Goal: Task Accomplishment & Management: Manage account settings

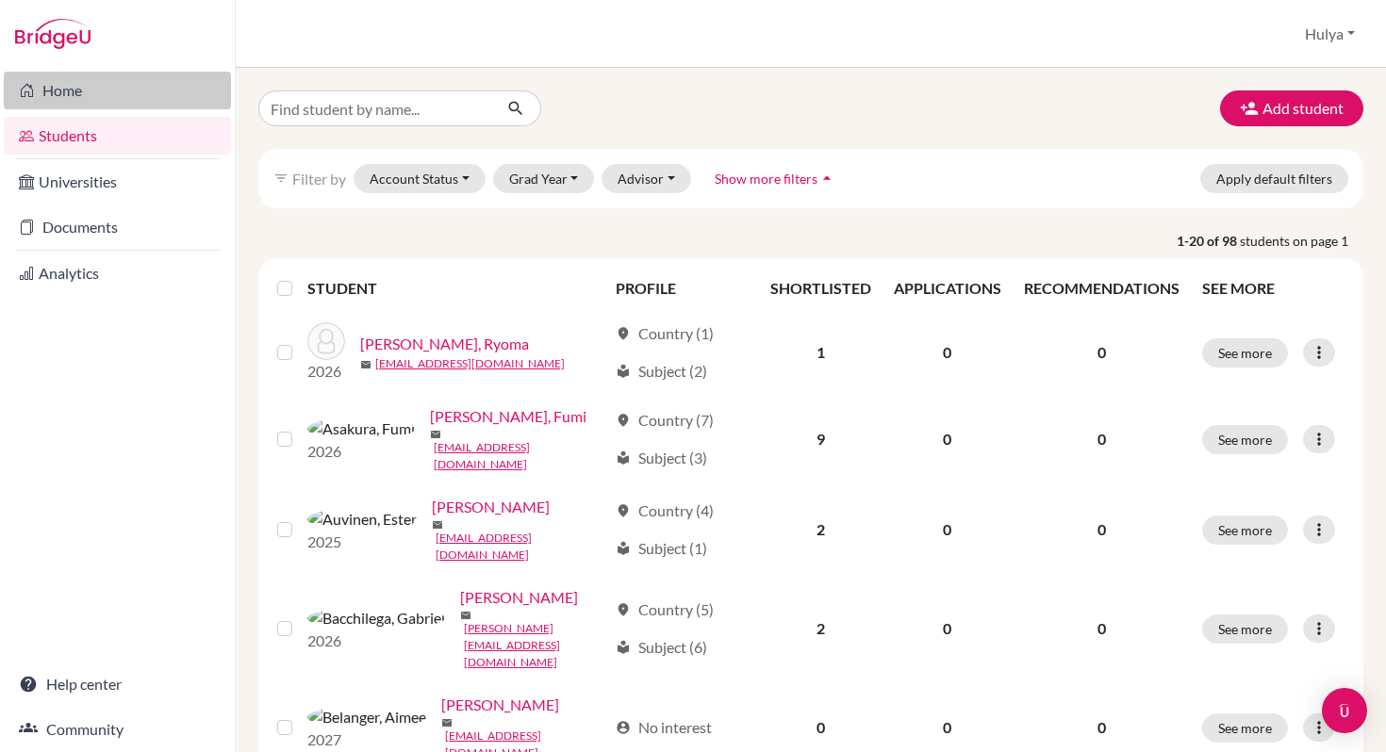
click at [92, 83] on link "Home" at bounding box center [117, 91] width 227 height 38
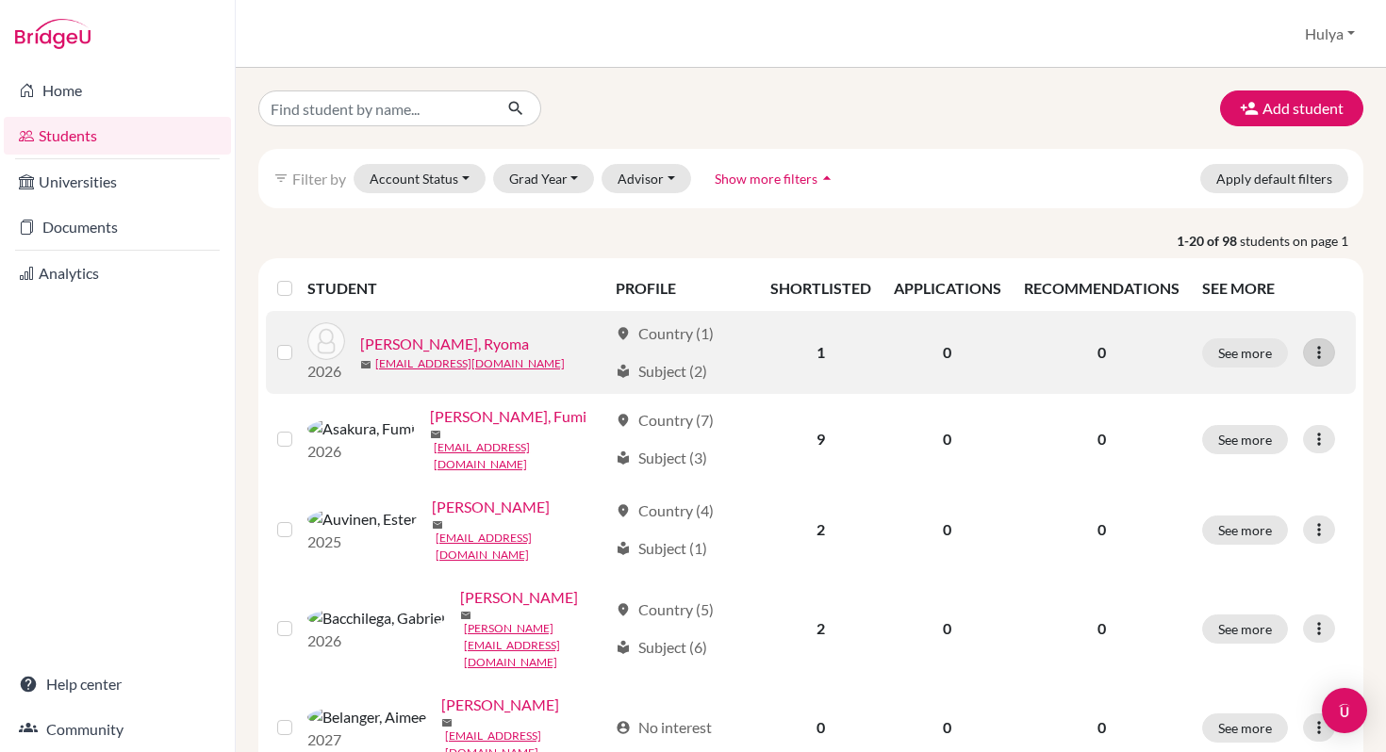
click at [1310, 343] on icon at bounding box center [1319, 352] width 19 height 19
click at [1236, 385] on button "Edit student" at bounding box center [1224, 392] width 149 height 30
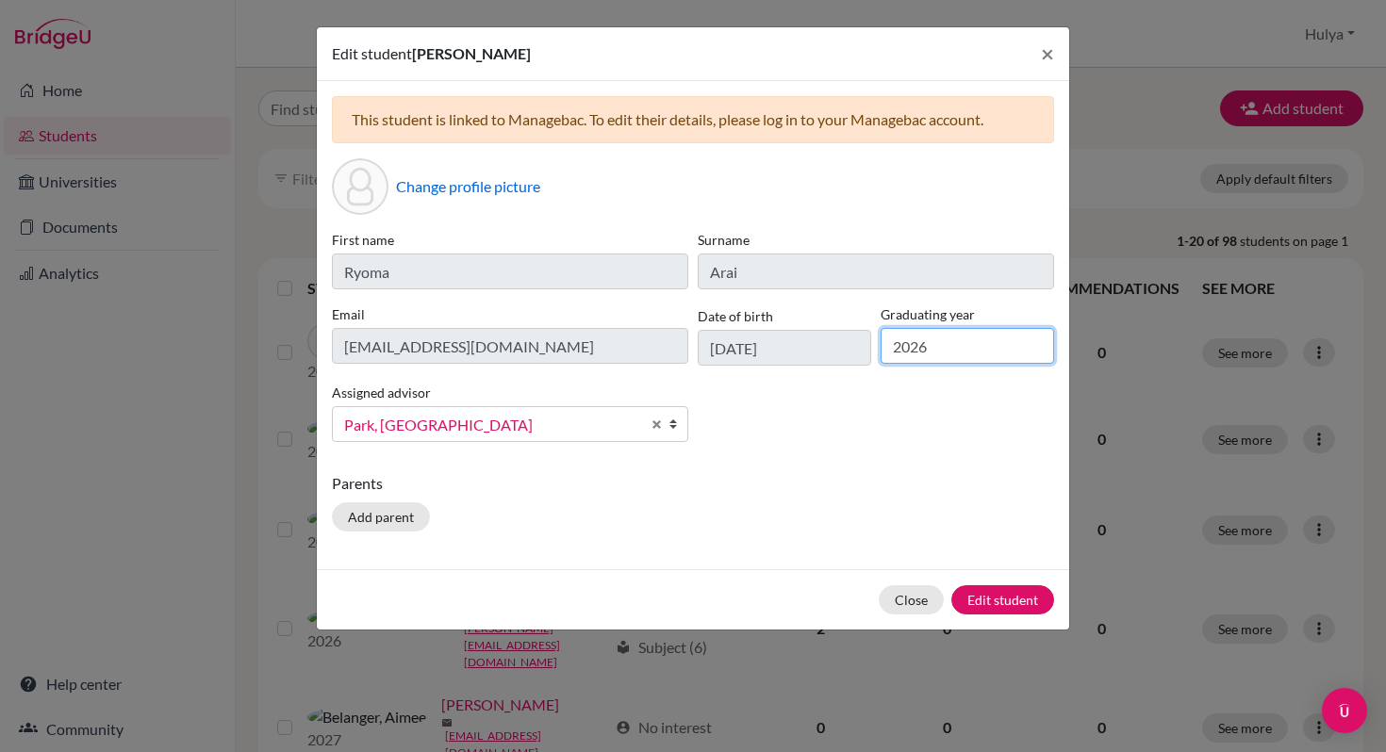
click at [918, 356] on input "2026" at bounding box center [967, 346] width 173 height 36
click at [809, 407] on div "First name Ryoma Surname Arai Email arair@marist.ac.jp Date of birth 22/05/2007…" at bounding box center [693, 343] width 732 height 227
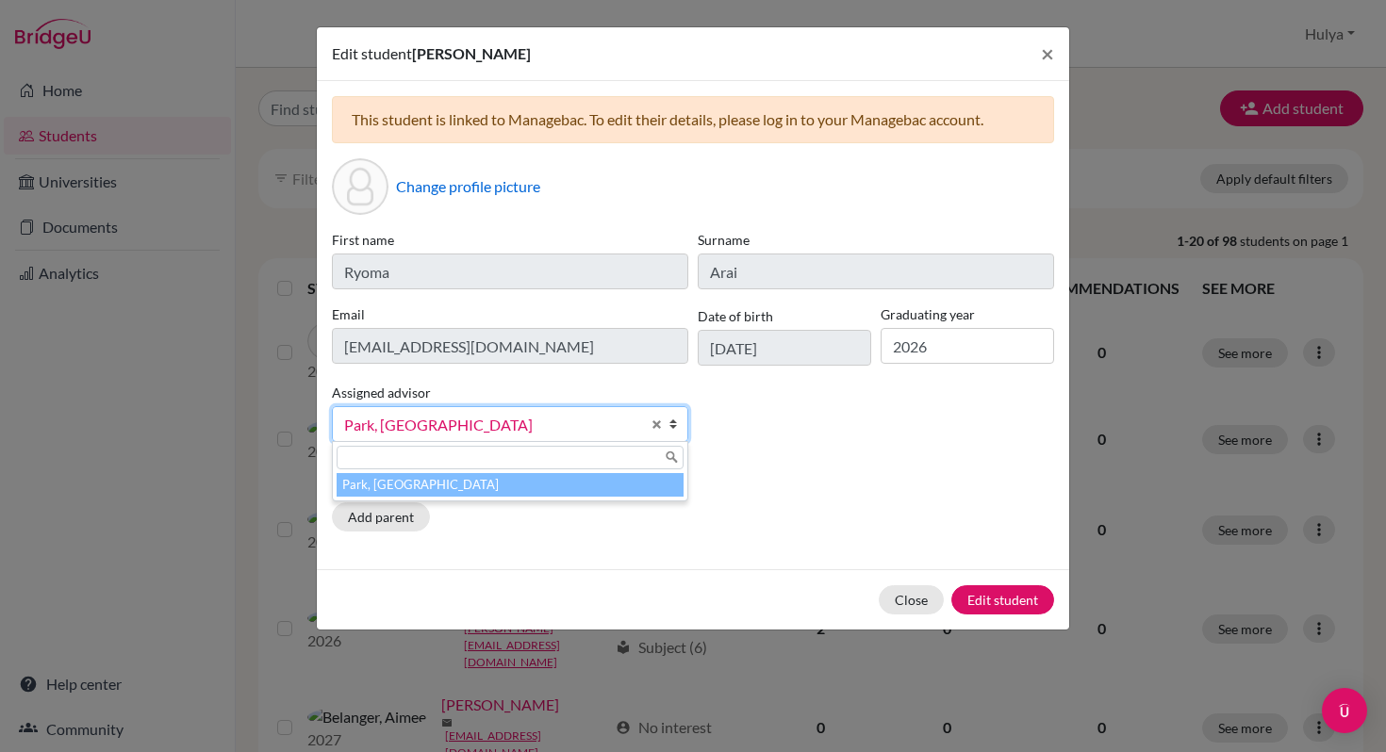
click at [675, 420] on b at bounding box center [677, 424] width 19 height 34
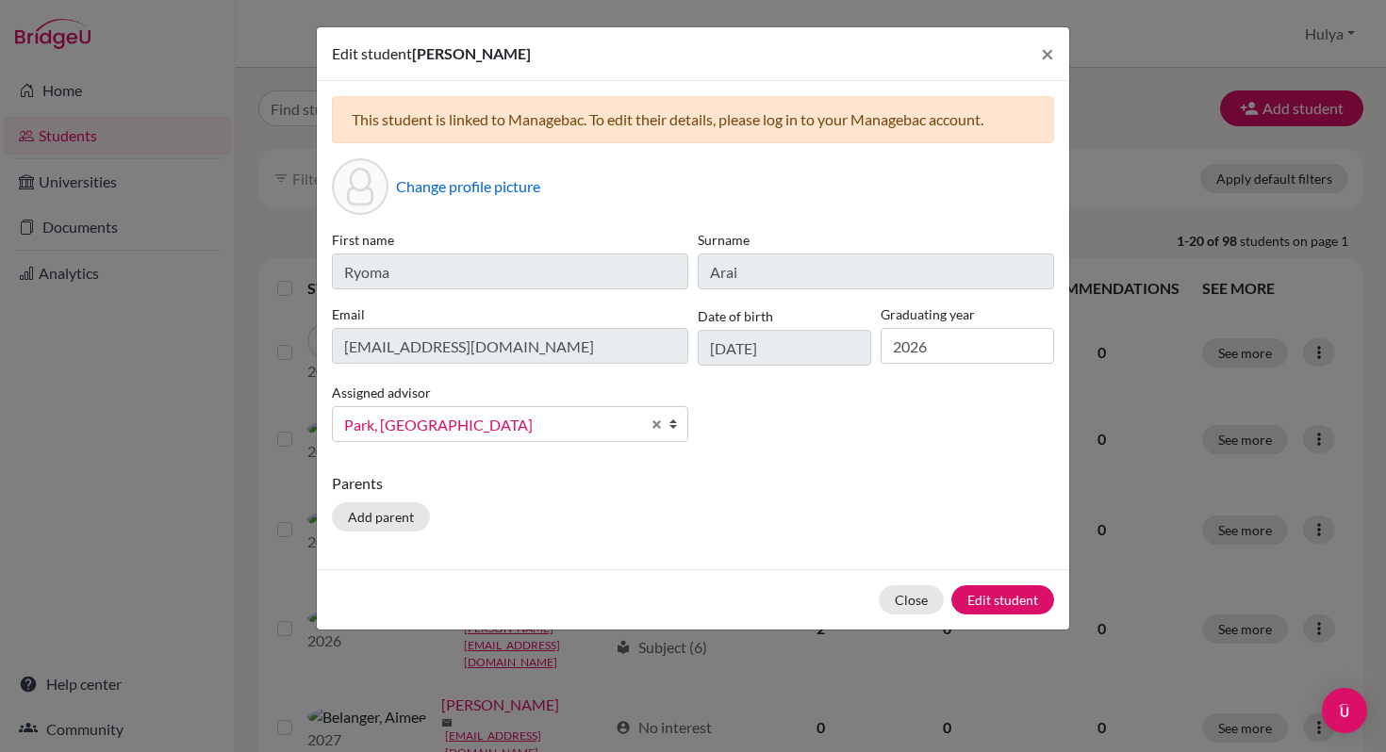
click at [675, 420] on b at bounding box center [677, 424] width 19 height 34
click at [807, 462] on div "This student is linked to Managebac. To edit their details, please log in to yo…" at bounding box center [693, 325] width 752 height 488
click at [900, 596] on button "Close" at bounding box center [911, 599] width 65 height 29
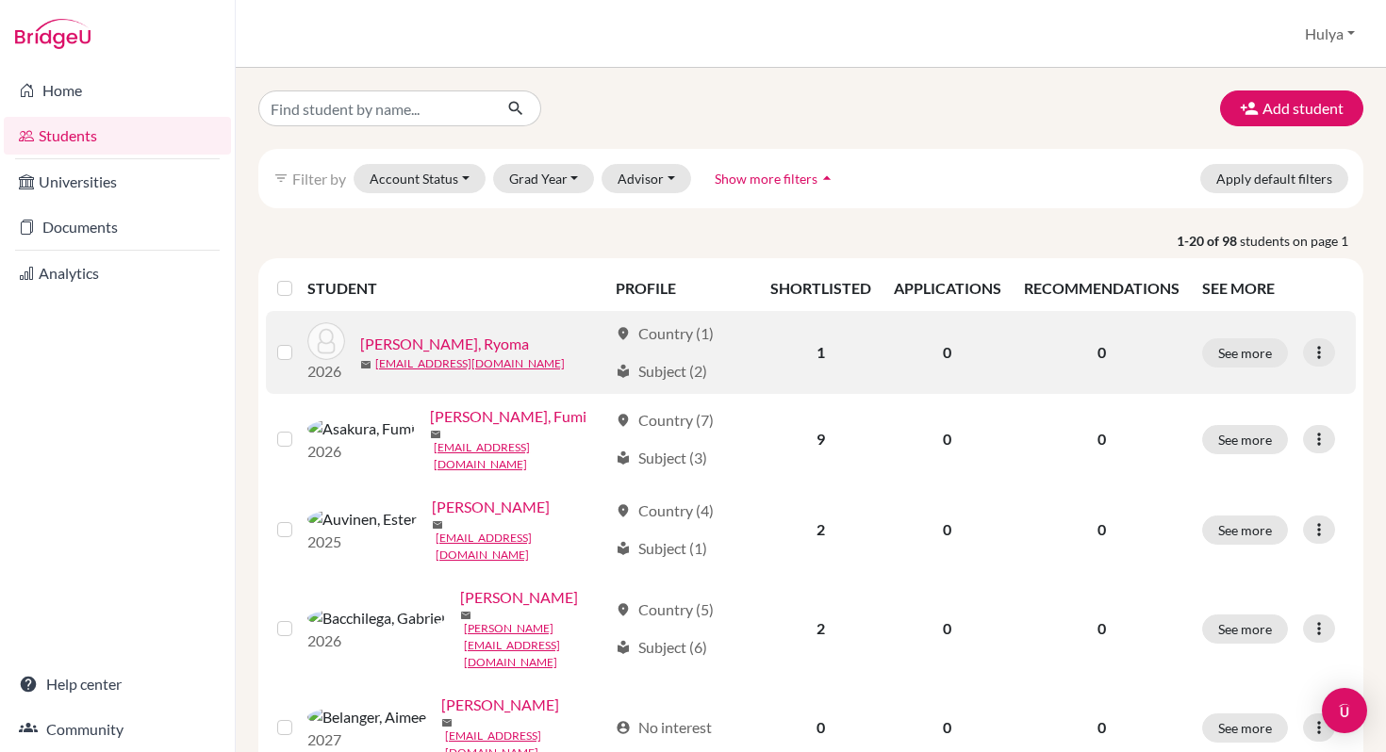
click at [1324, 353] on div "See more Edit student Send Message Reset Password" at bounding box center [1273, 352] width 142 height 29
click at [1303, 353] on div at bounding box center [1319, 352] width 32 height 28
click at [1264, 377] on button "Edit student" at bounding box center [1224, 392] width 149 height 30
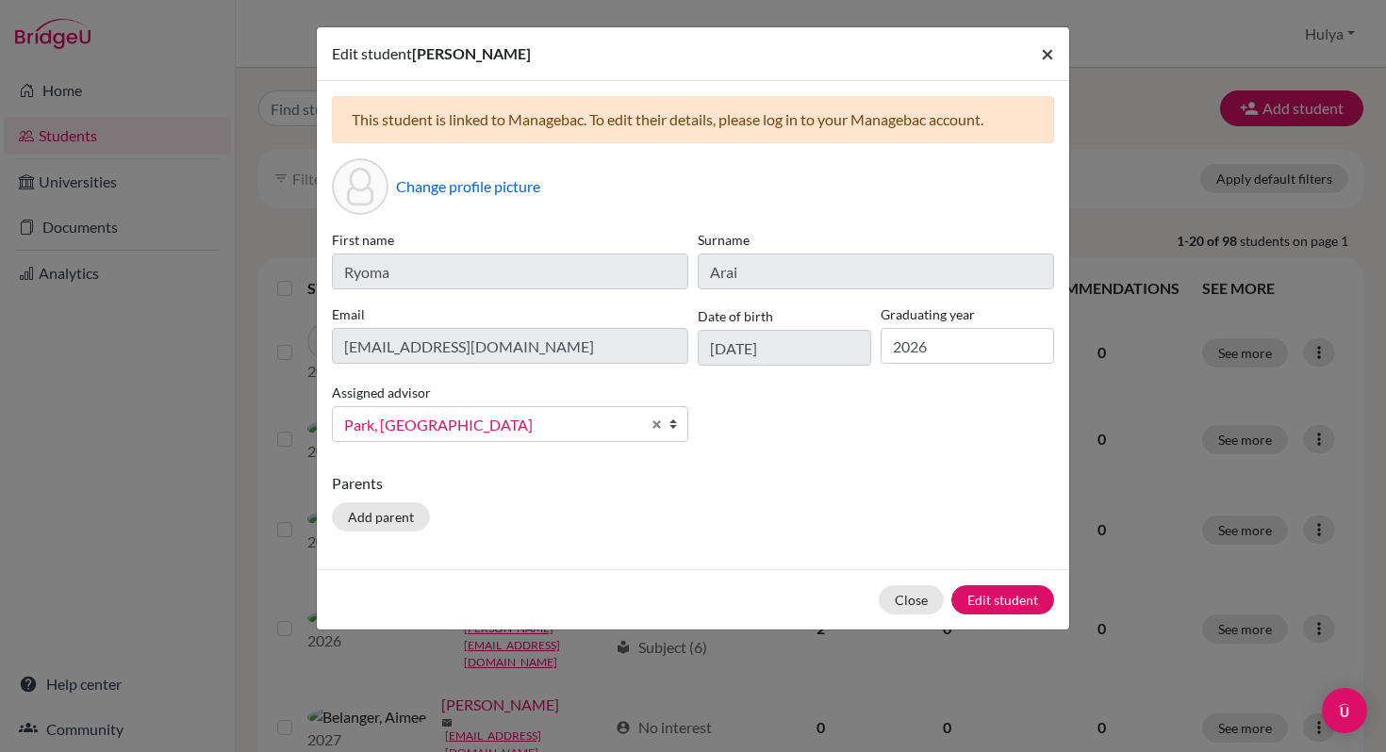
click at [1055, 51] on button "×" at bounding box center [1047, 53] width 43 height 53
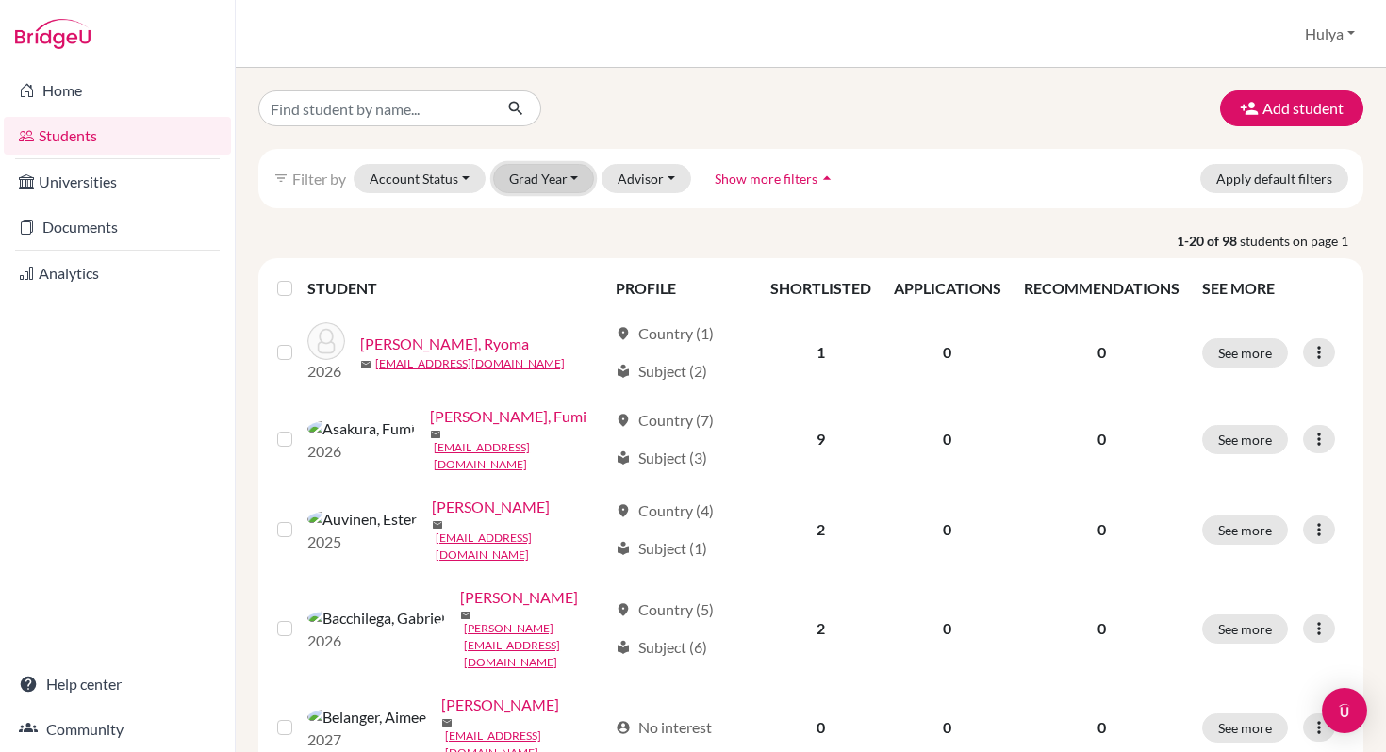
click at [533, 174] on button "Grad Year" at bounding box center [544, 178] width 102 height 29
click at [535, 278] on span "2026" at bounding box center [534, 279] width 34 height 23
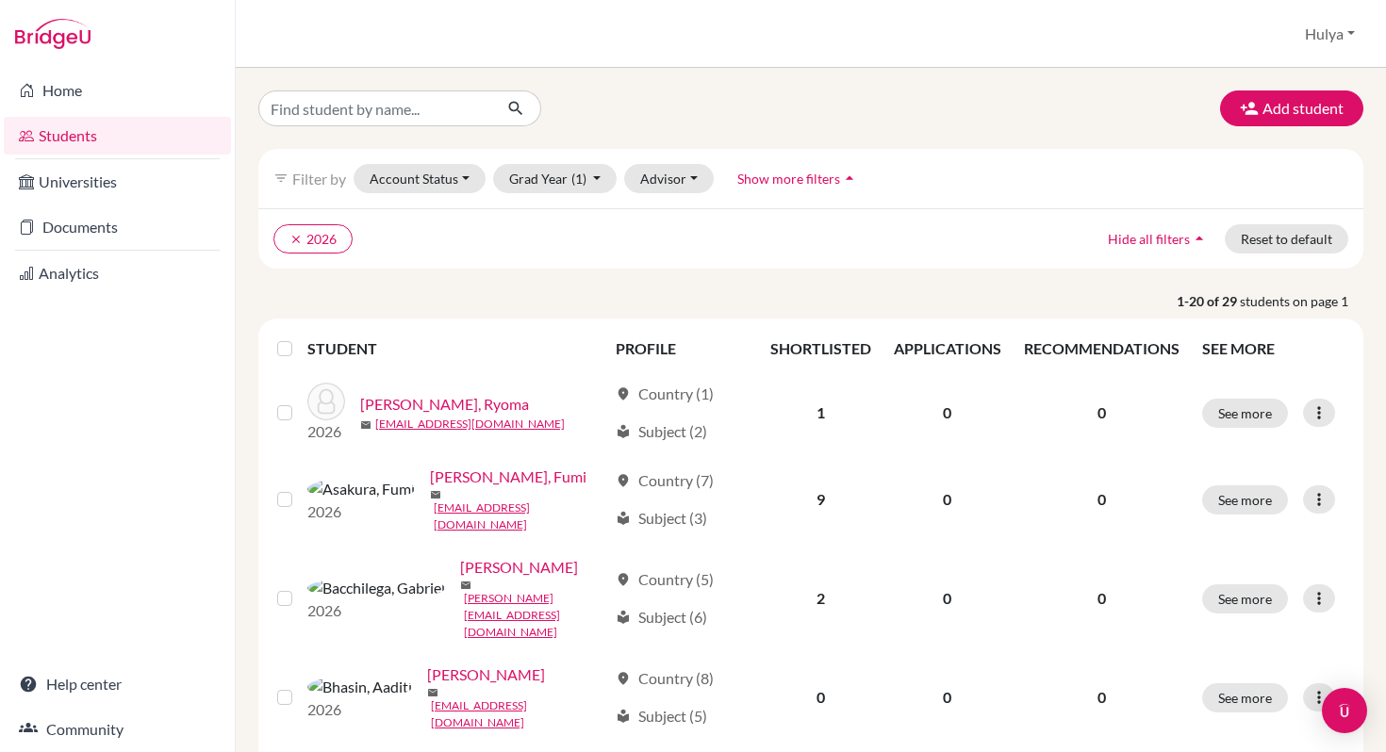
click at [300, 338] on label at bounding box center [300, 338] width 0 height 0
click at [0, 0] on input "checkbox" at bounding box center [0, 0] width 0 height 0
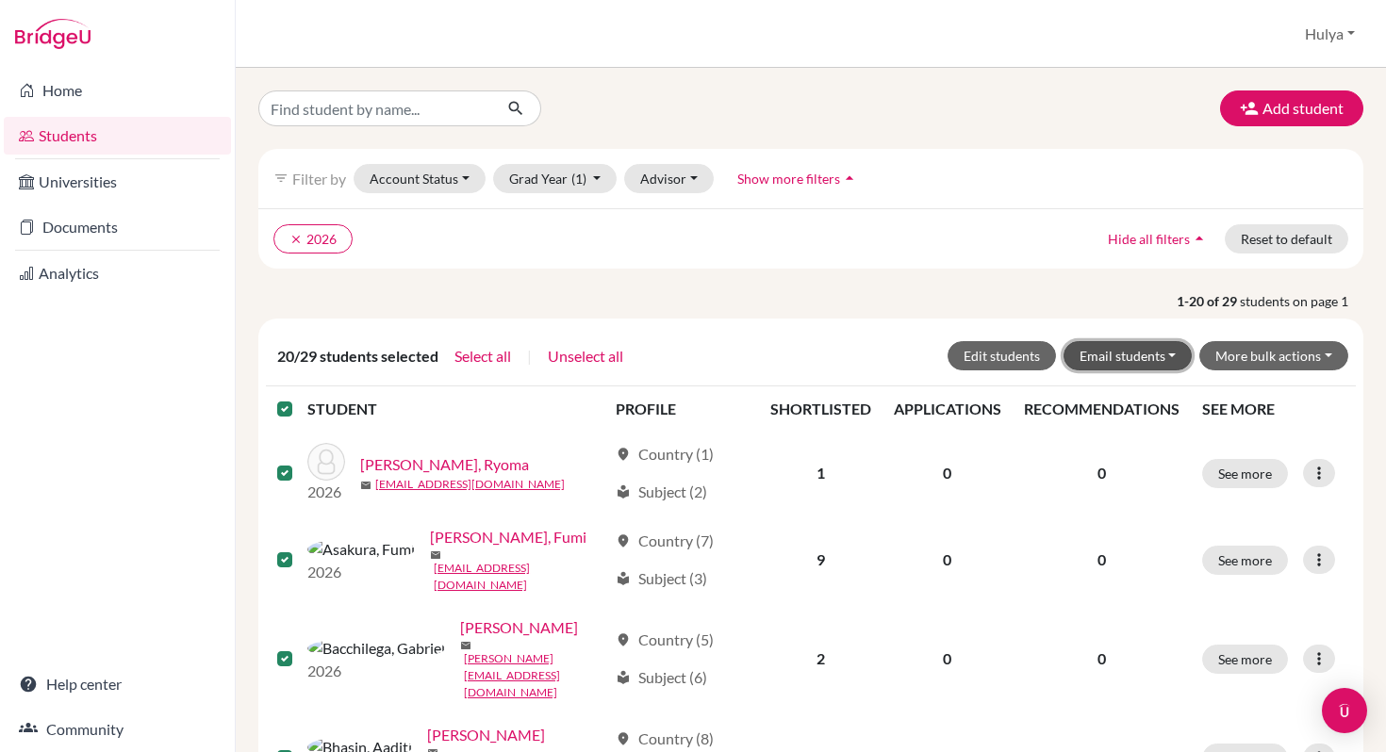
click at [1100, 355] on button "Email students" at bounding box center [1127, 355] width 129 height 29
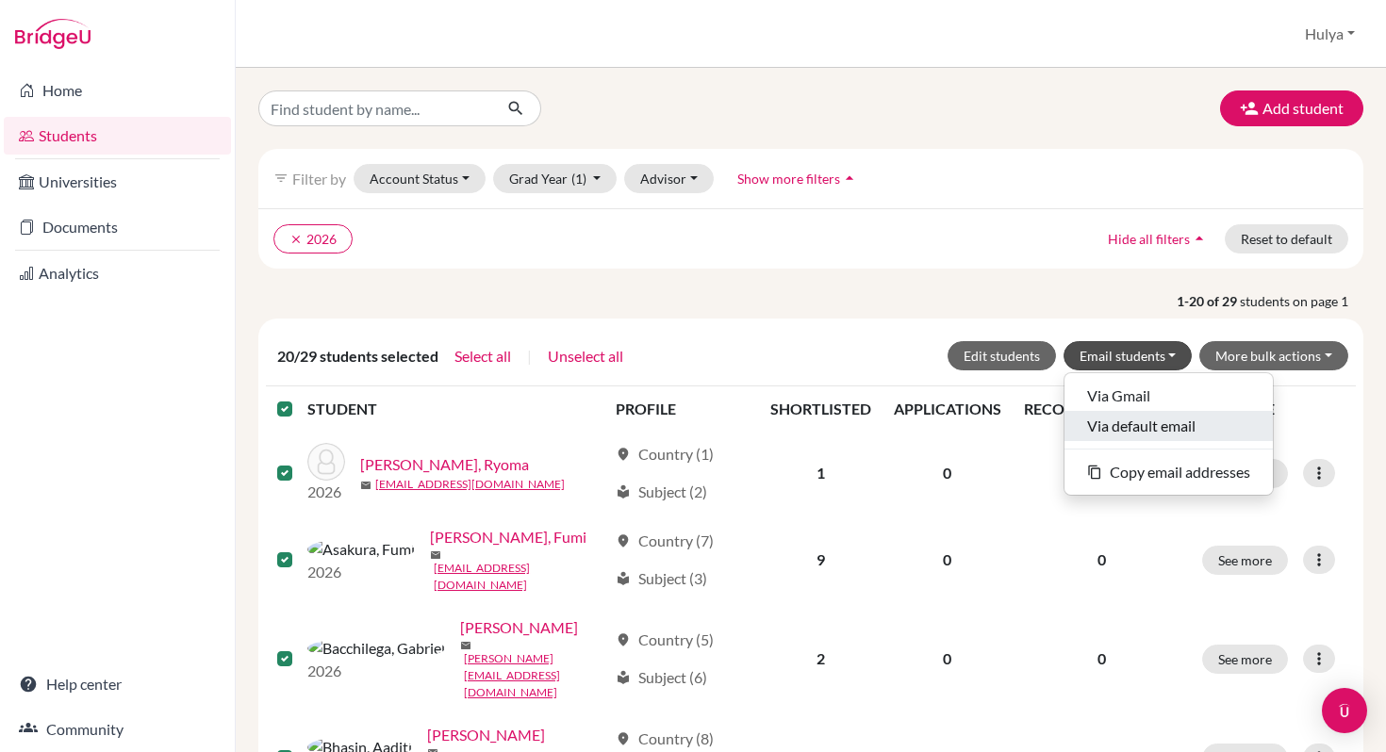
click at [1177, 431] on button "Via default email" at bounding box center [1168, 426] width 208 height 30
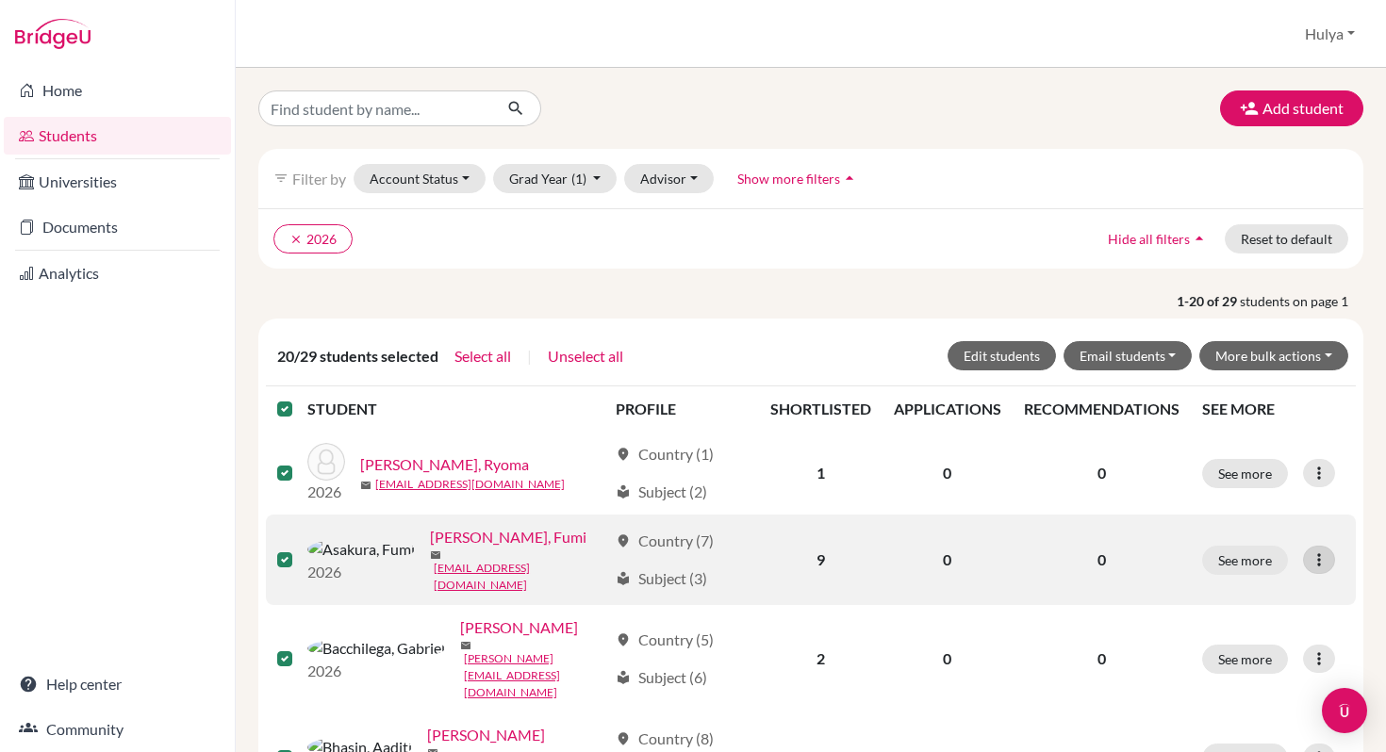
click at [1310, 551] on icon at bounding box center [1319, 560] width 19 height 19
click at [1244, 619] on button "Send Message" at bounding box center [1224, 626] width 149 height 30
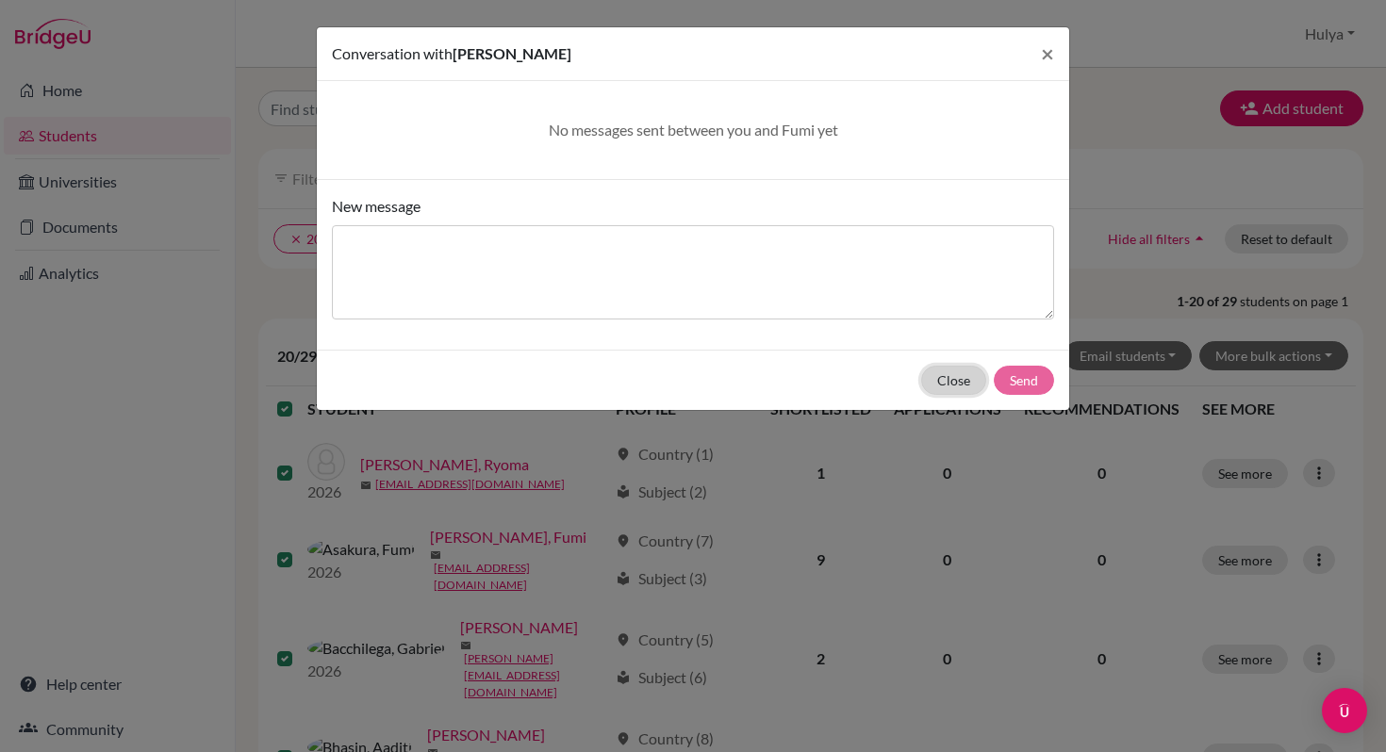
click at [956, 382] on button "Close" at bounding box center [953, 380] width 65 height 29
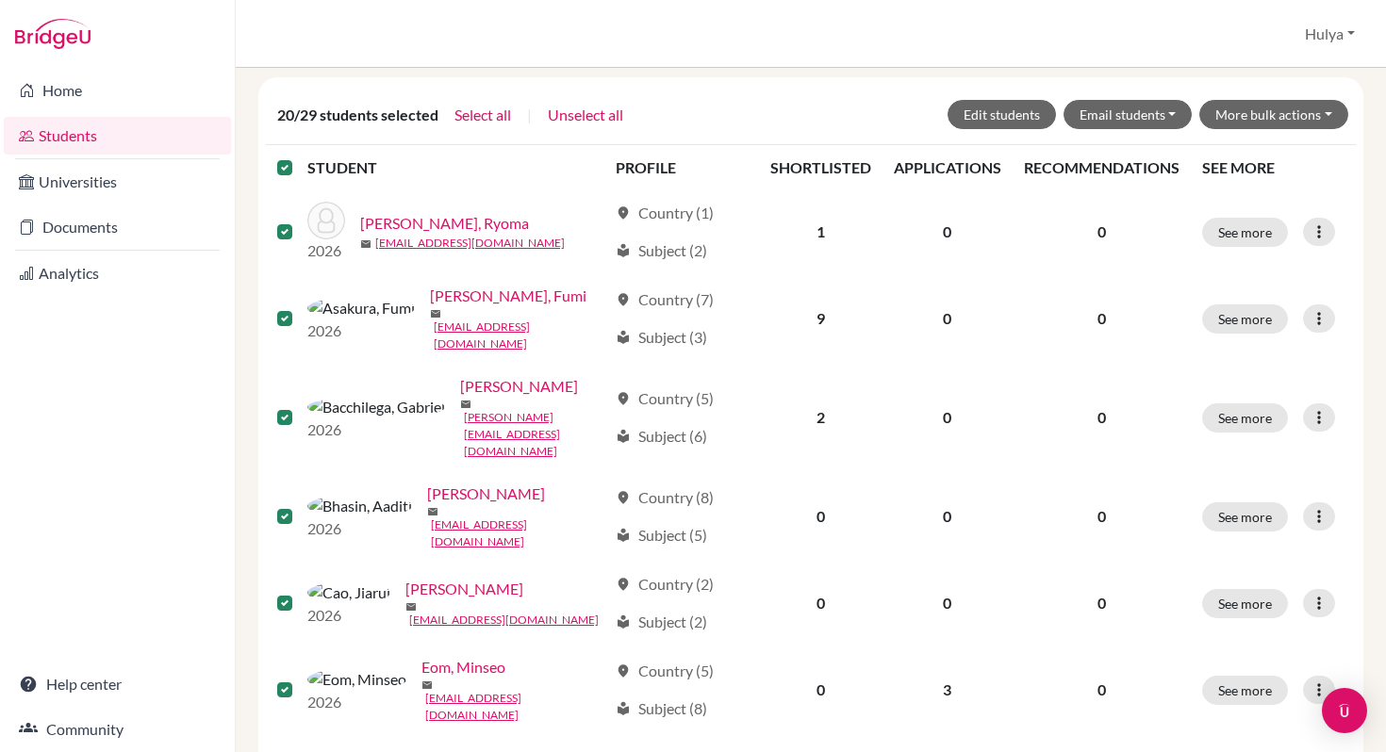
scroll to position [244, 0]
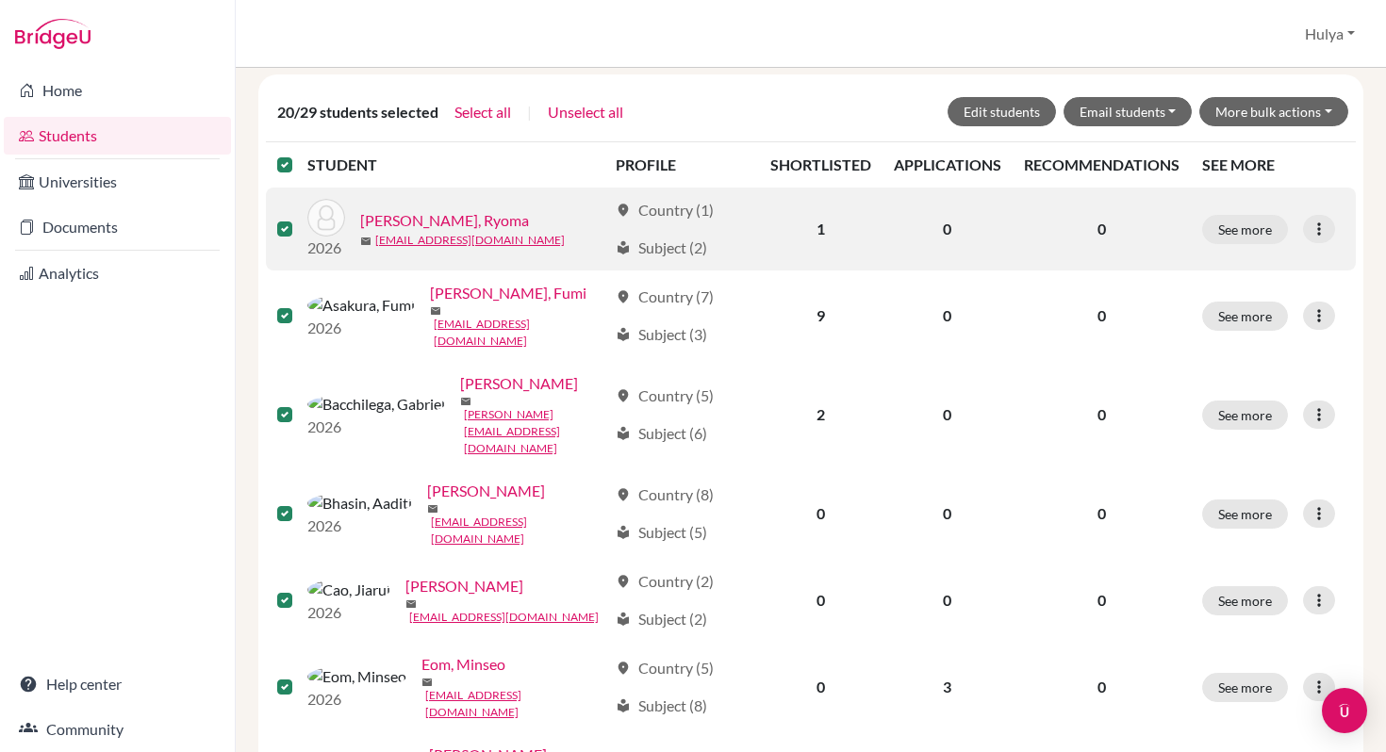
click at [300, 218] on label at bounding box center [300, 218] width 0 height 0
click at [0, 0] on input "checkbox" at bounding box center [0, 0] width 0 height 0
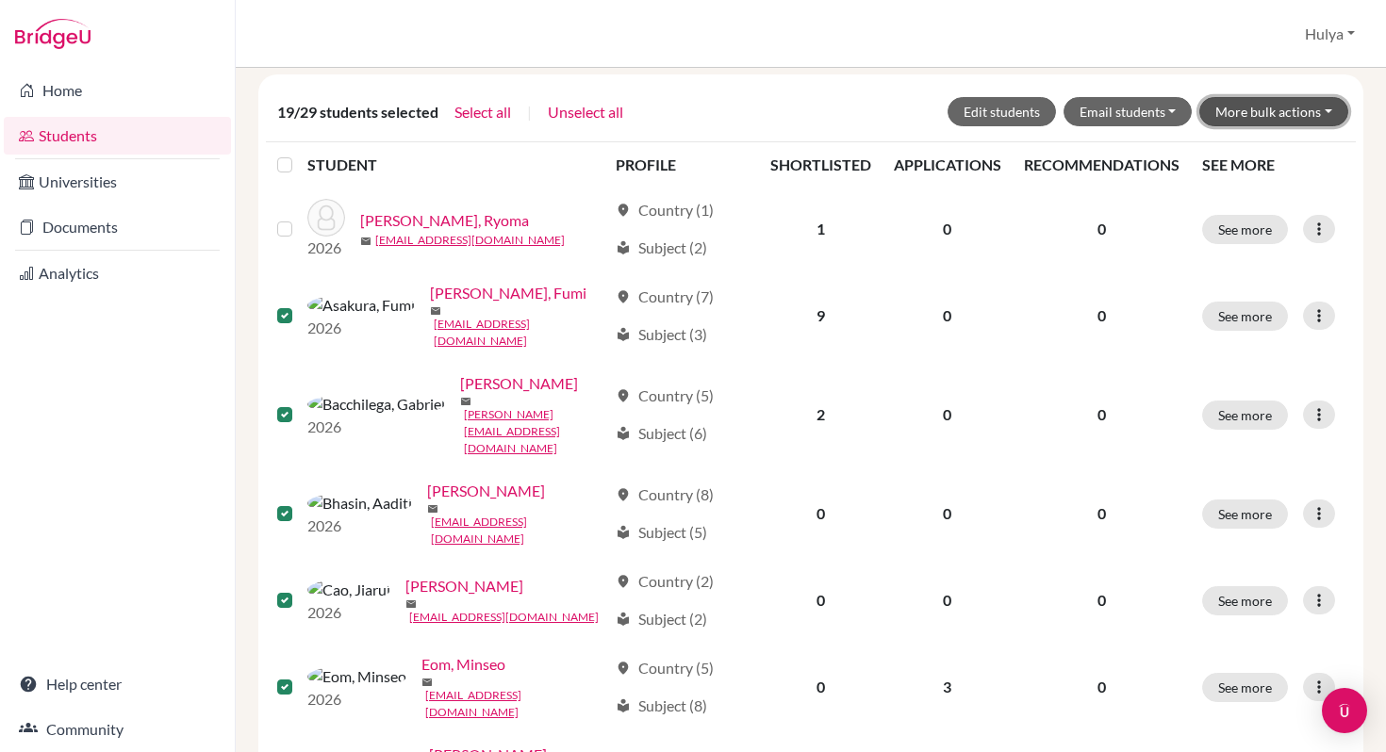
click at [1304, 112] on button "More bulk actions" at bounding box center [1273, 111] width 149 height 29
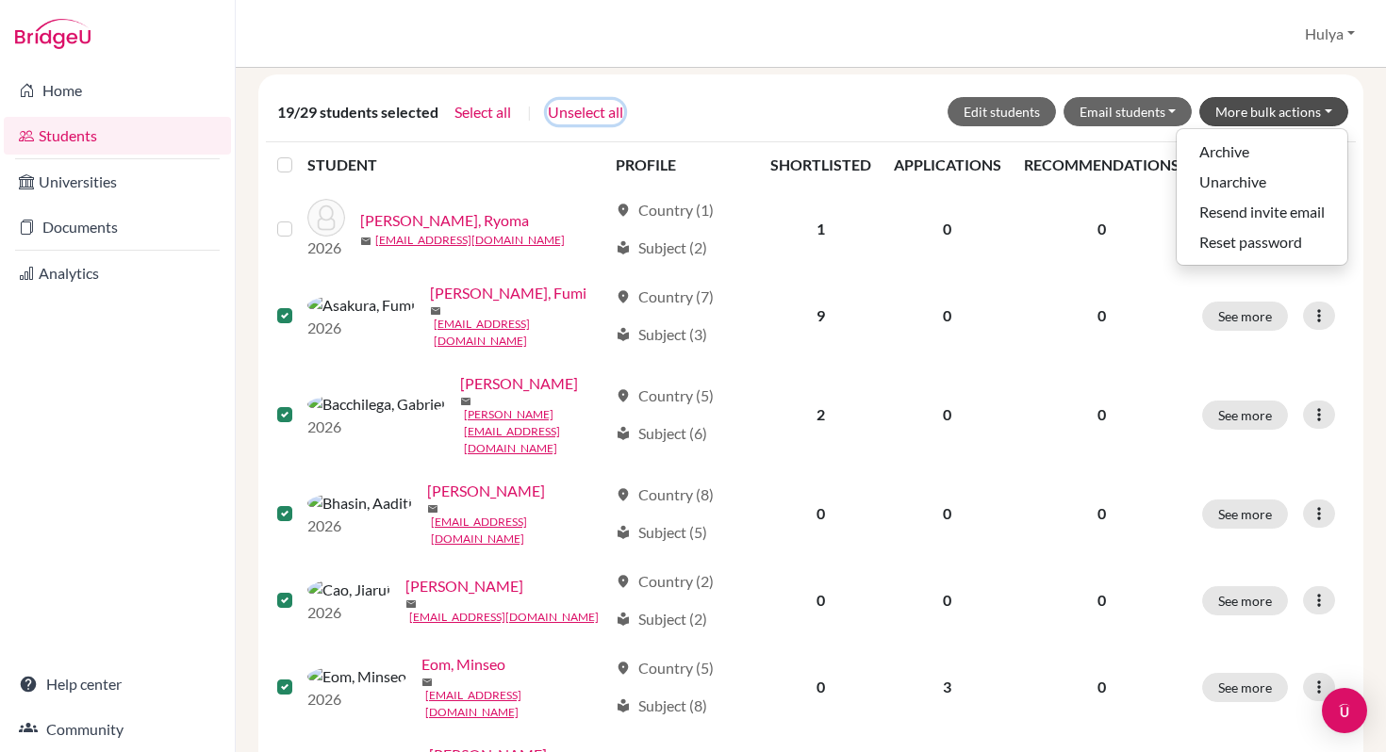
click at [580, 114] on button "Unselect all" at bounding box center [585, 112] width 77 height 25
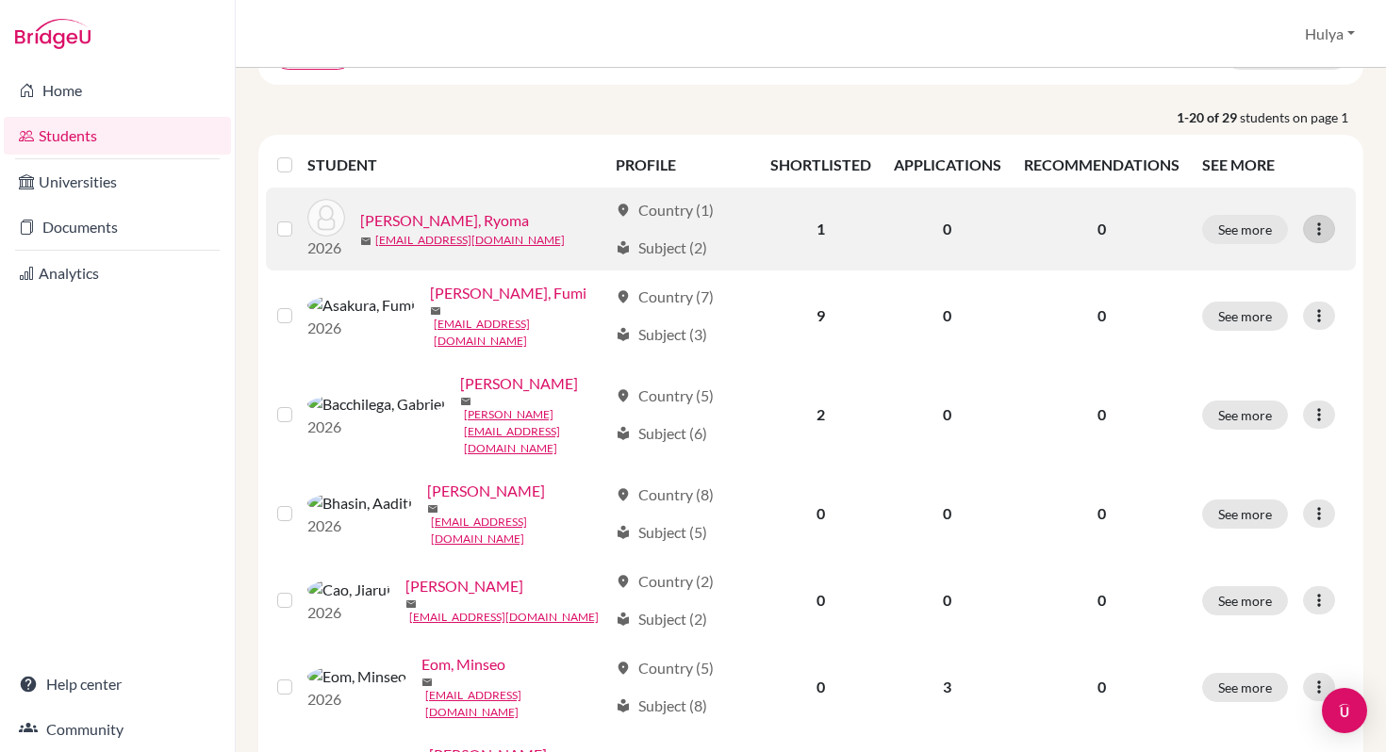
click at [1317, 230] on div at bounding box center [1319, 229] width 32 height 28
click at [300, 218] on label at bounding box center [300, 218] width 0 height 0
click at [0, 0] on input "checkbox" at bounding box center [0, 0] width 0 height 0
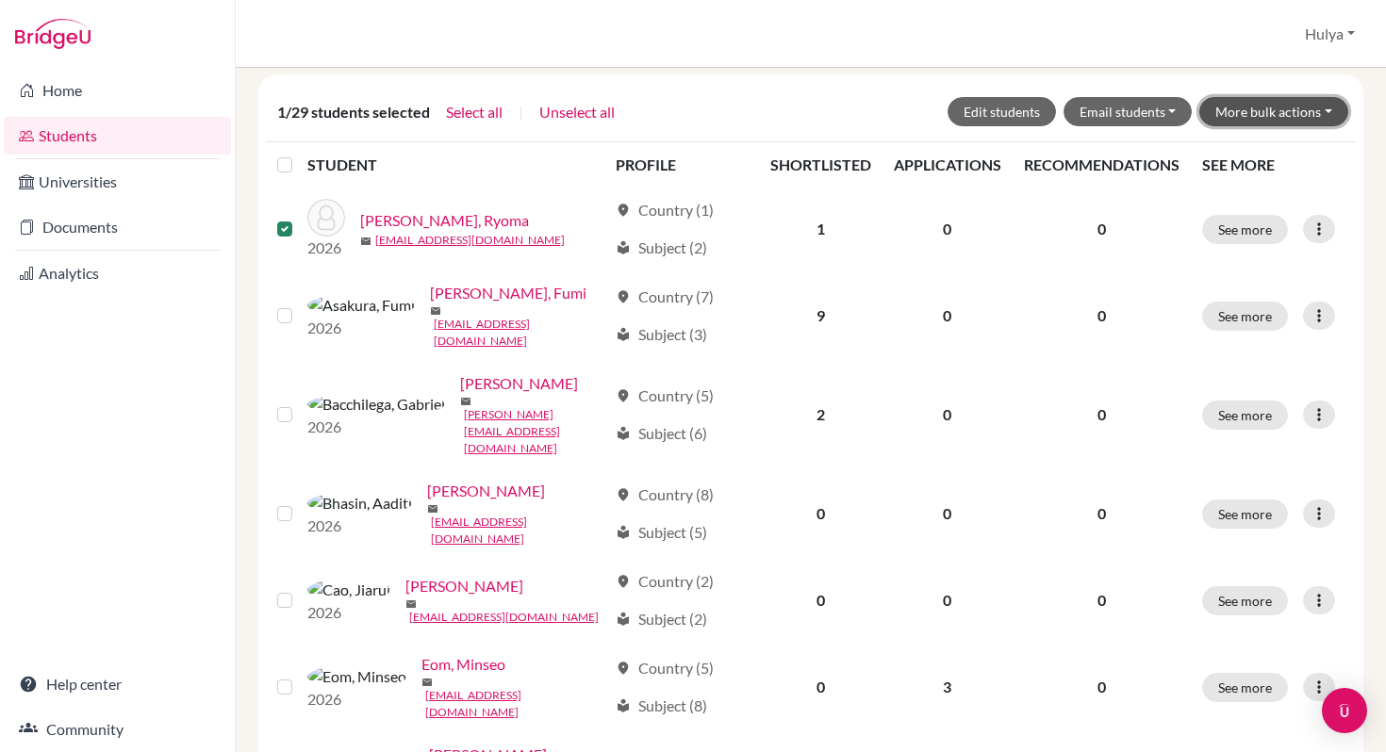
click at [1234, 107] on button "More bulk actions" at bounding box center [1273, 111] width 149 height 29
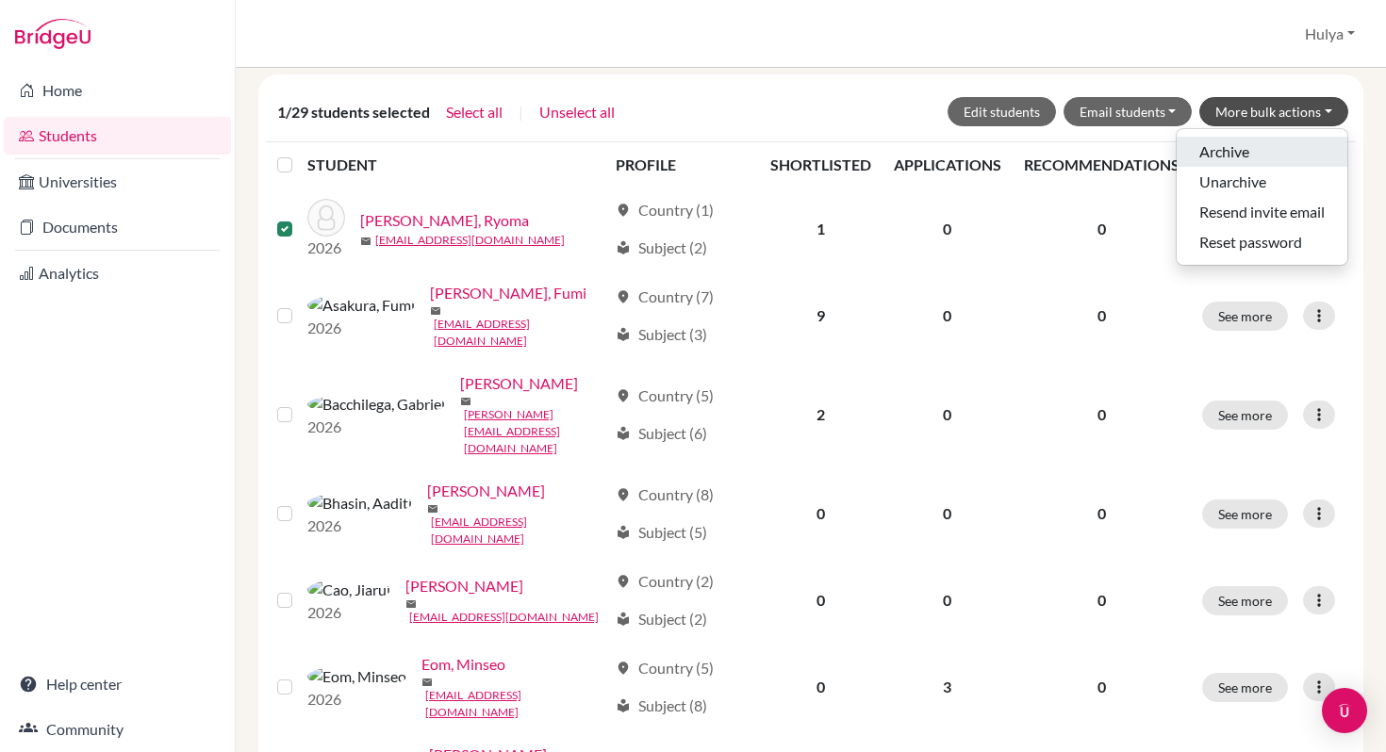
click at [1230, 147] on button "Archive" at bounding box center [1262, 152] width 171 height 30
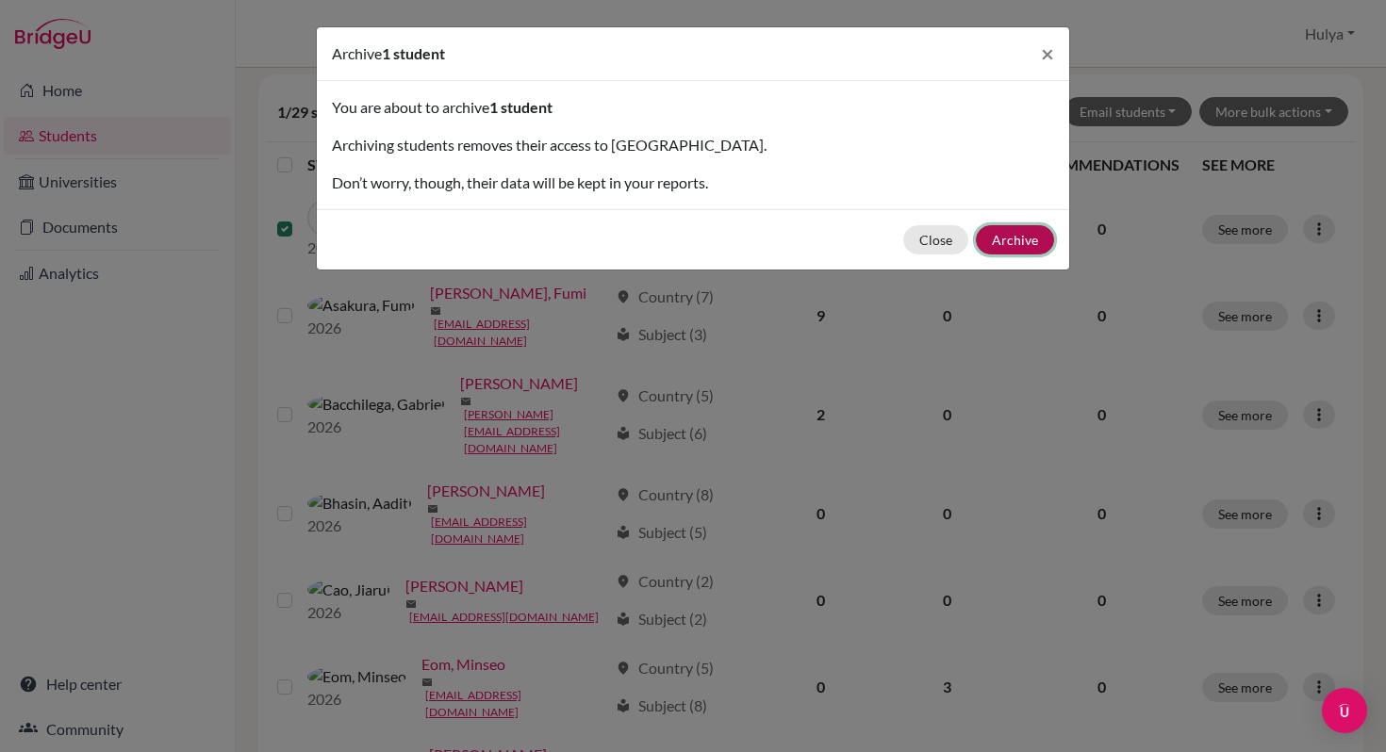
click at [1000, 235] on button "Archive" at bounding box center [1015, 239] width 78 height 29
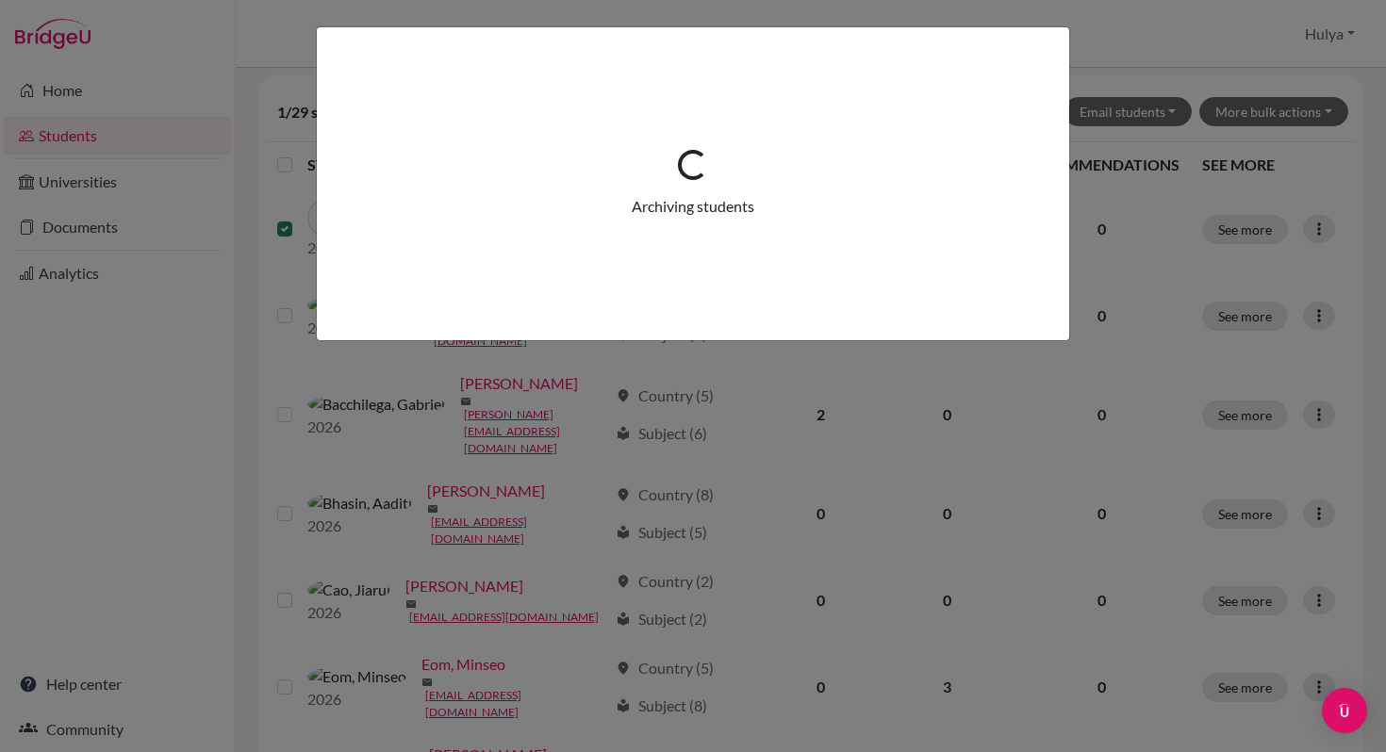
scroll to position [0, 0]
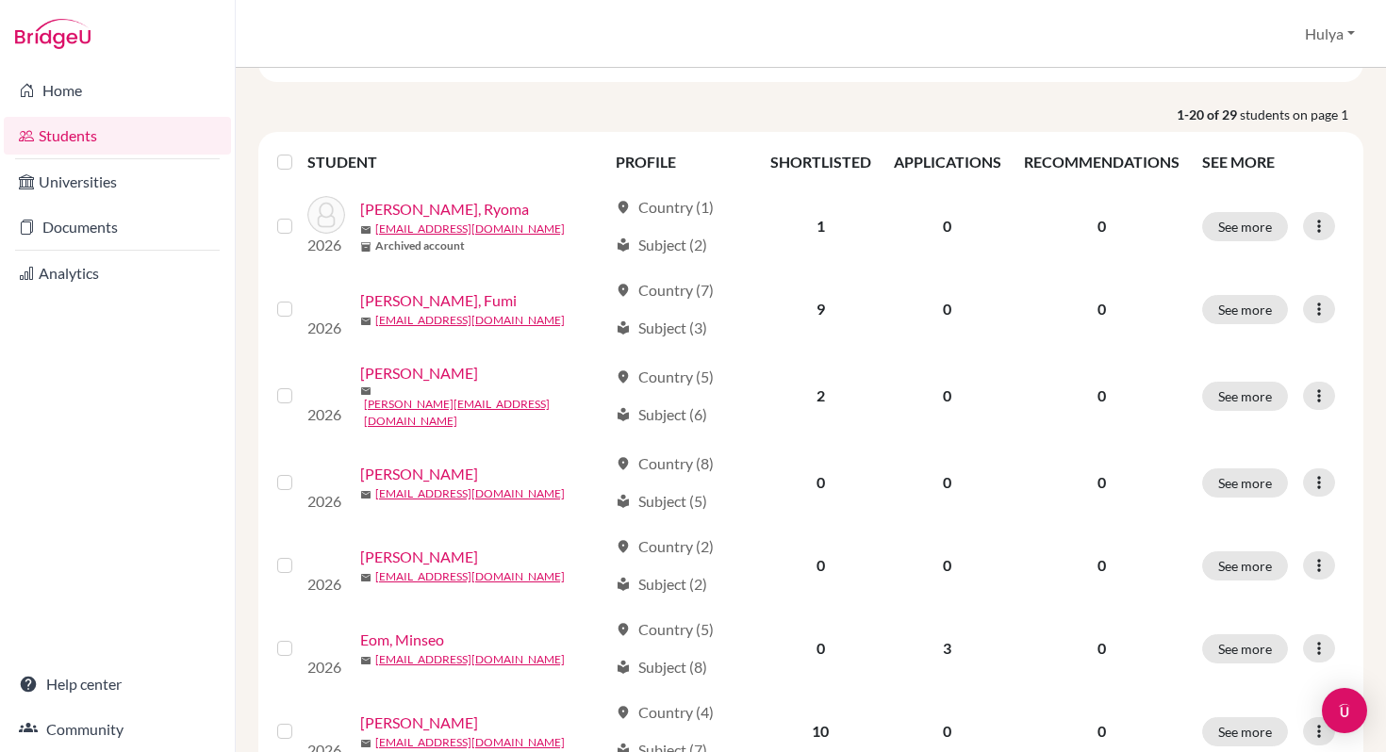
scroll to position [257, 0]
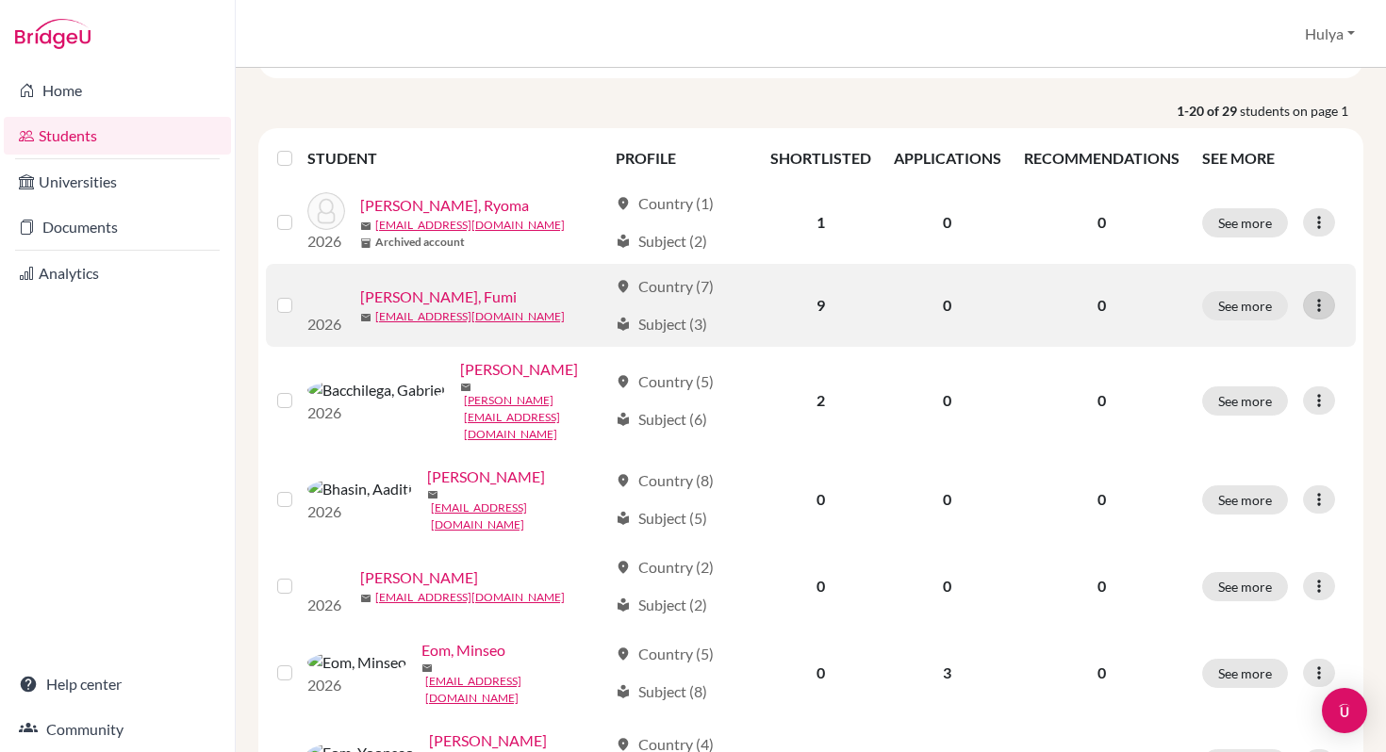
click at [1312, 305] on icon at bounding box center [1319, 305] width 19 height 19
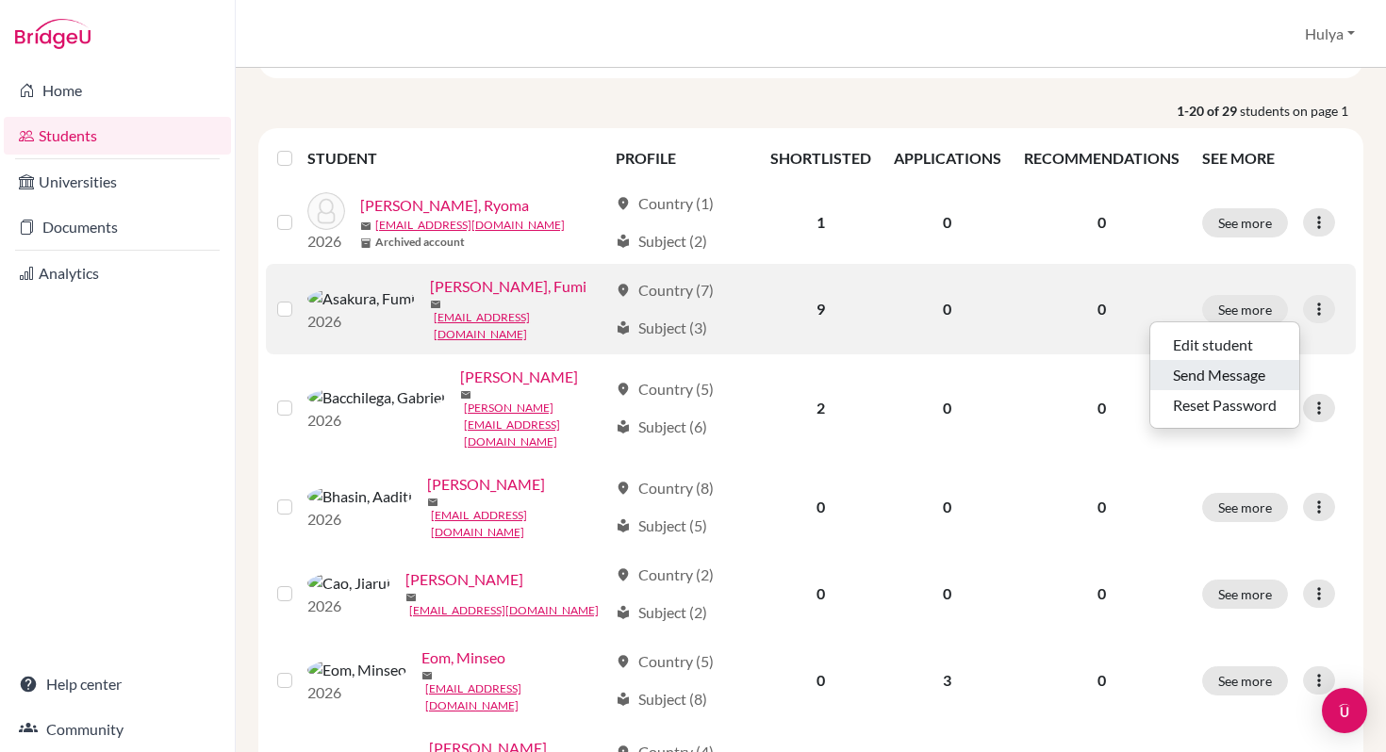
click at [1212, 382] on button "Send Message" at bounding box center [1224, 375] width 149 height 30
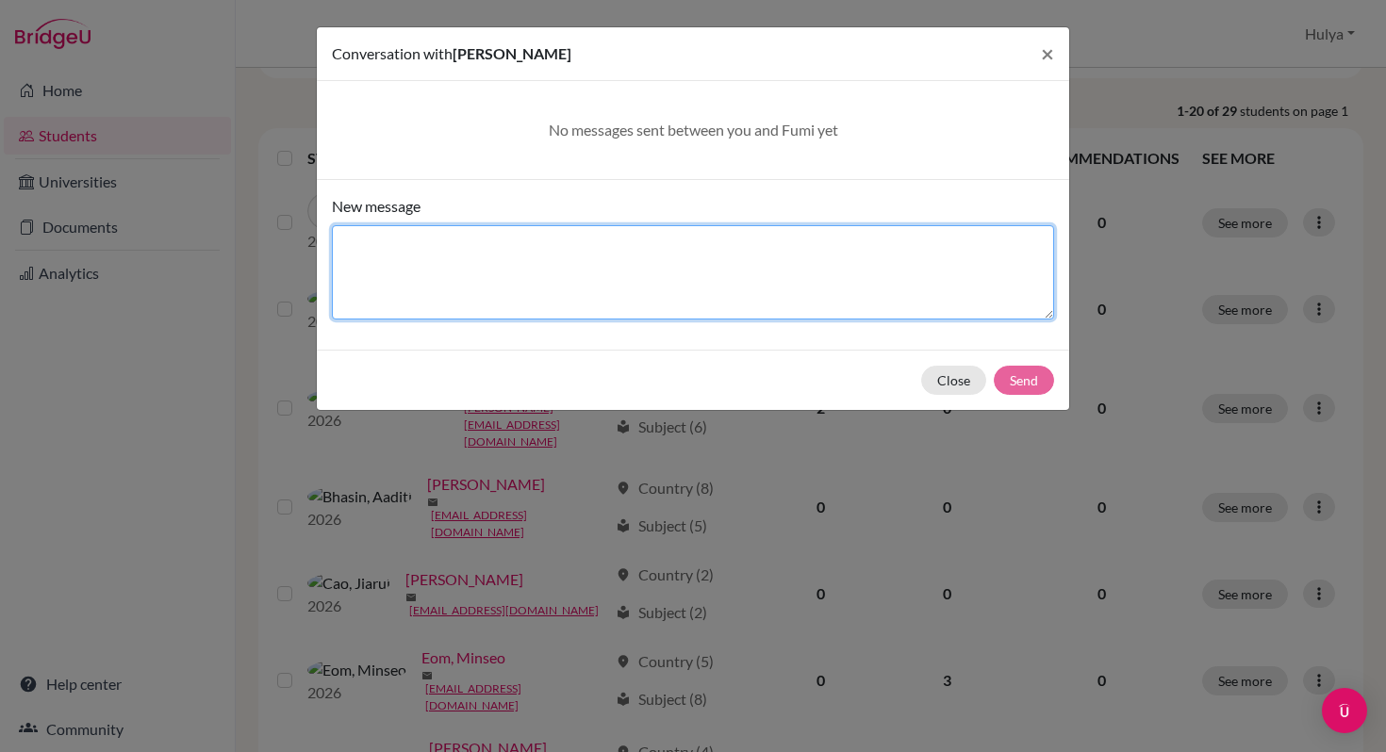
click at [824, 249] on textarea "New message" at bounding box center [693, 272] width 722 height 94
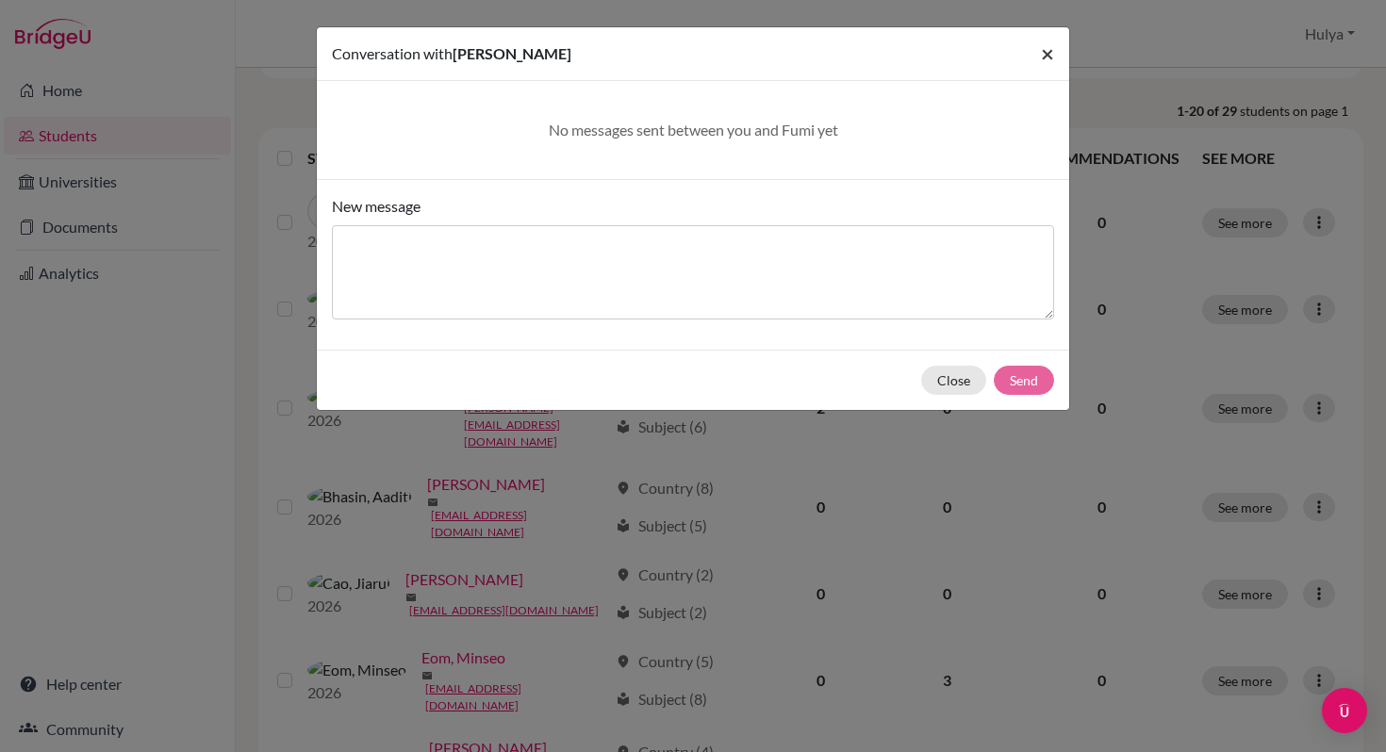
click at [1035, 53] on button "×" at bounding box center [1047, 53] width 43 height 53
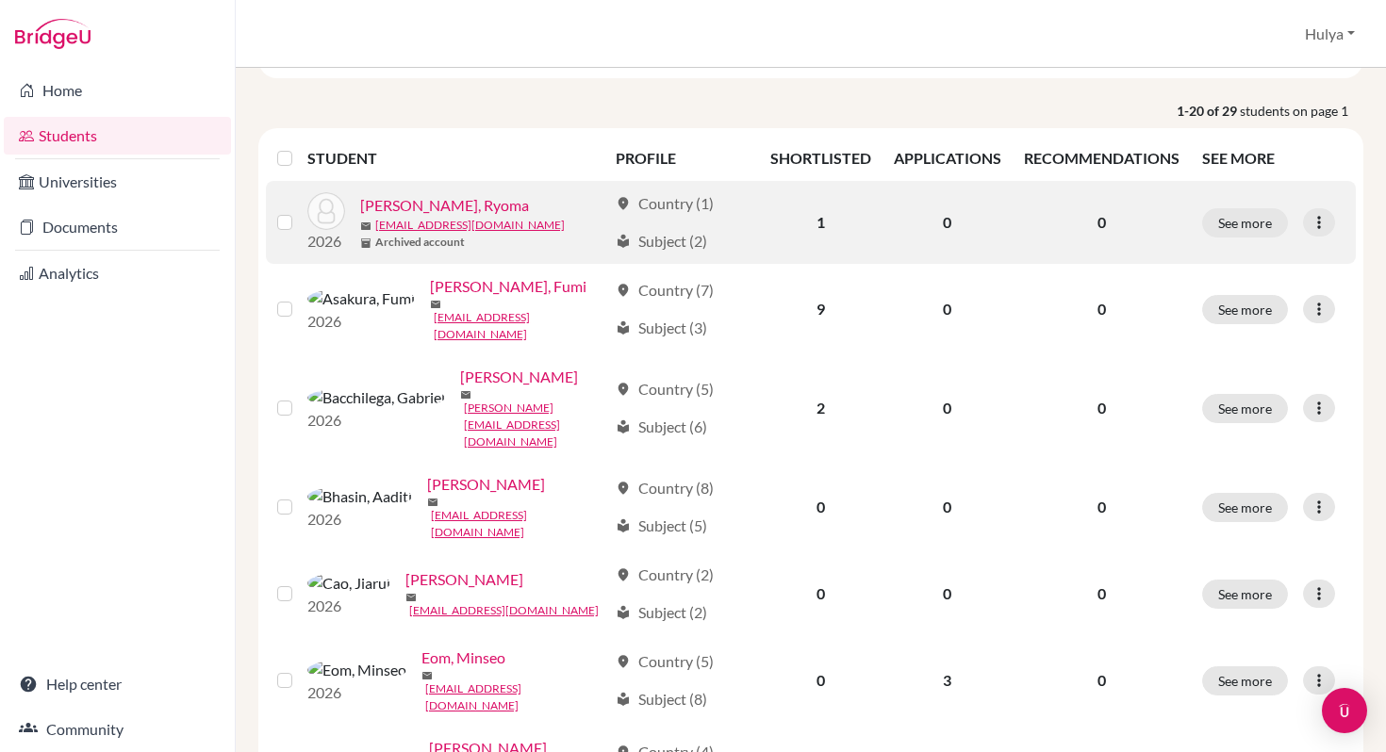
scroll to position [0, 0]
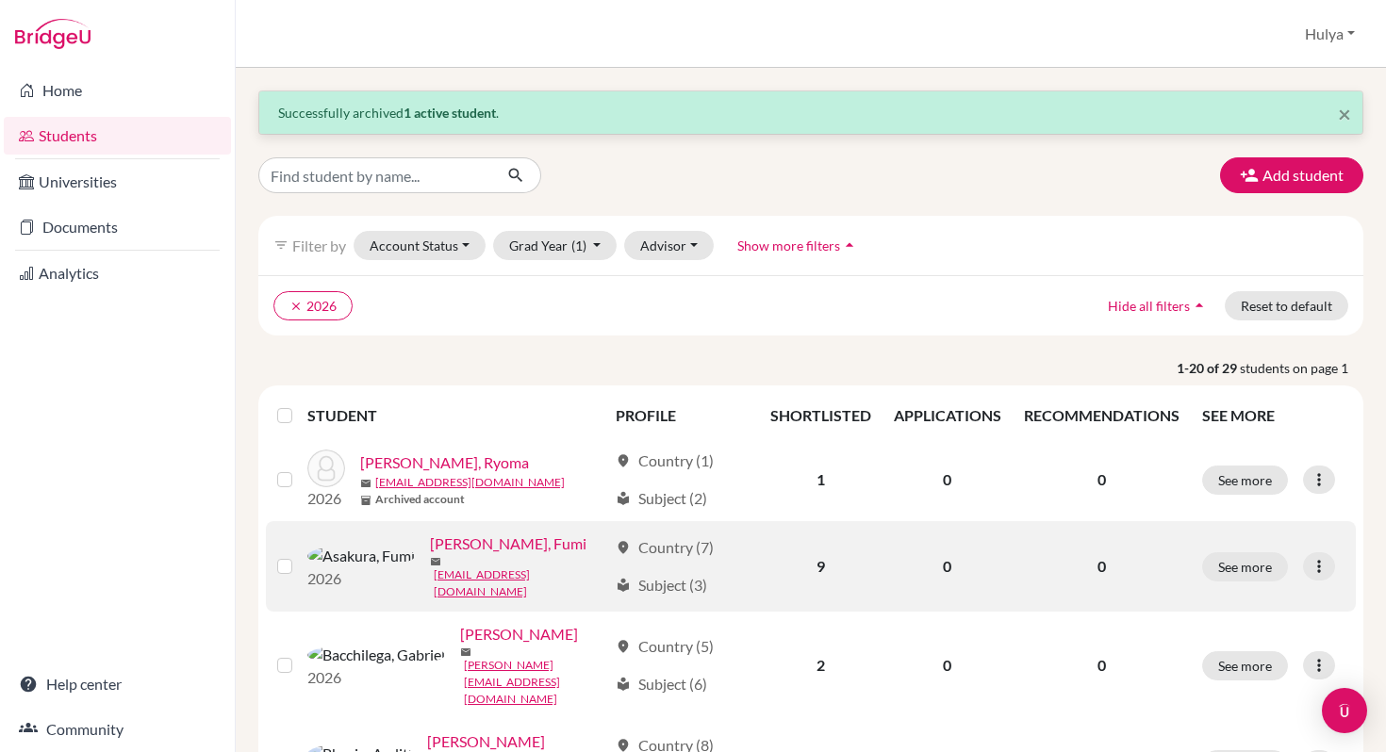
click at [430, 547] on link "[PERSON_NAME], Fumi" at bounding box center [508, 544] width 157 height 23
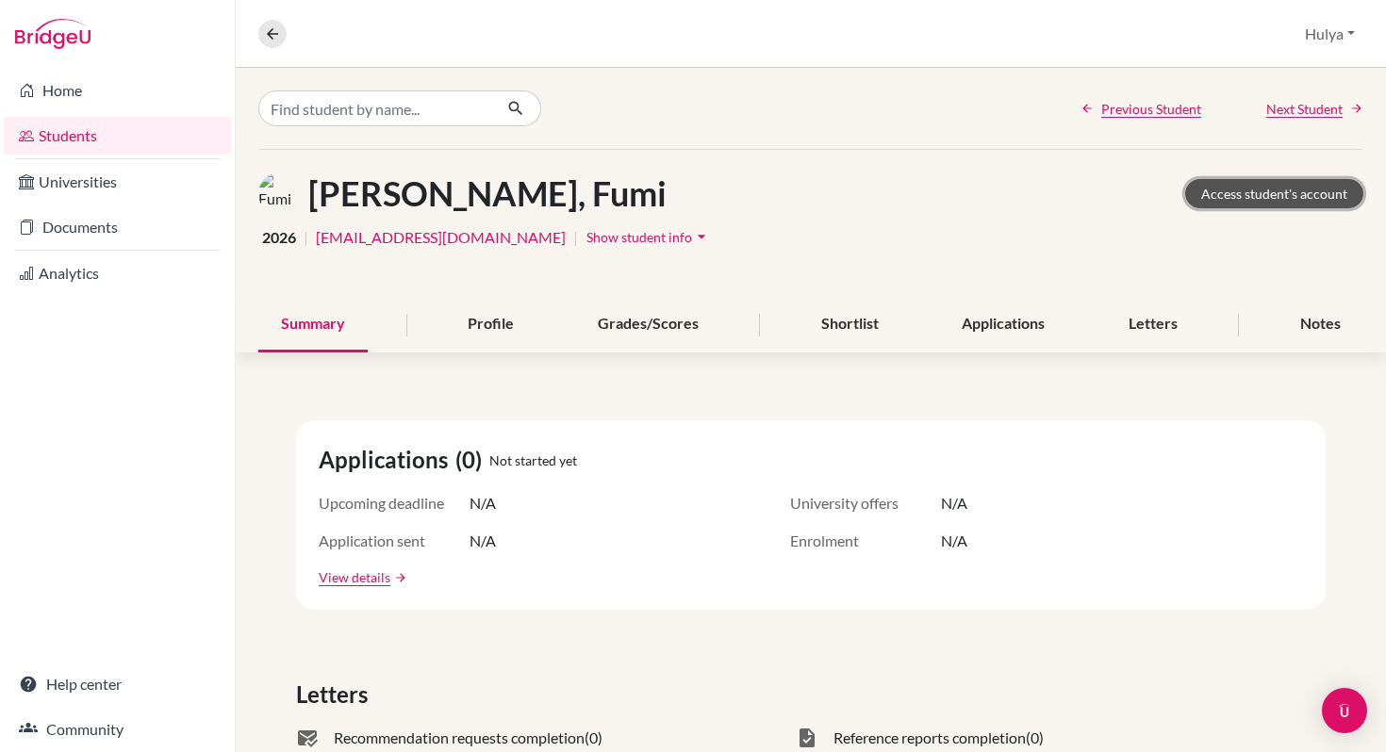
click at [1275, 195] on link "Access student's account" at bounding box center [1274, 193] width 178 height 29
